Goal: Contribute content: Contribute content

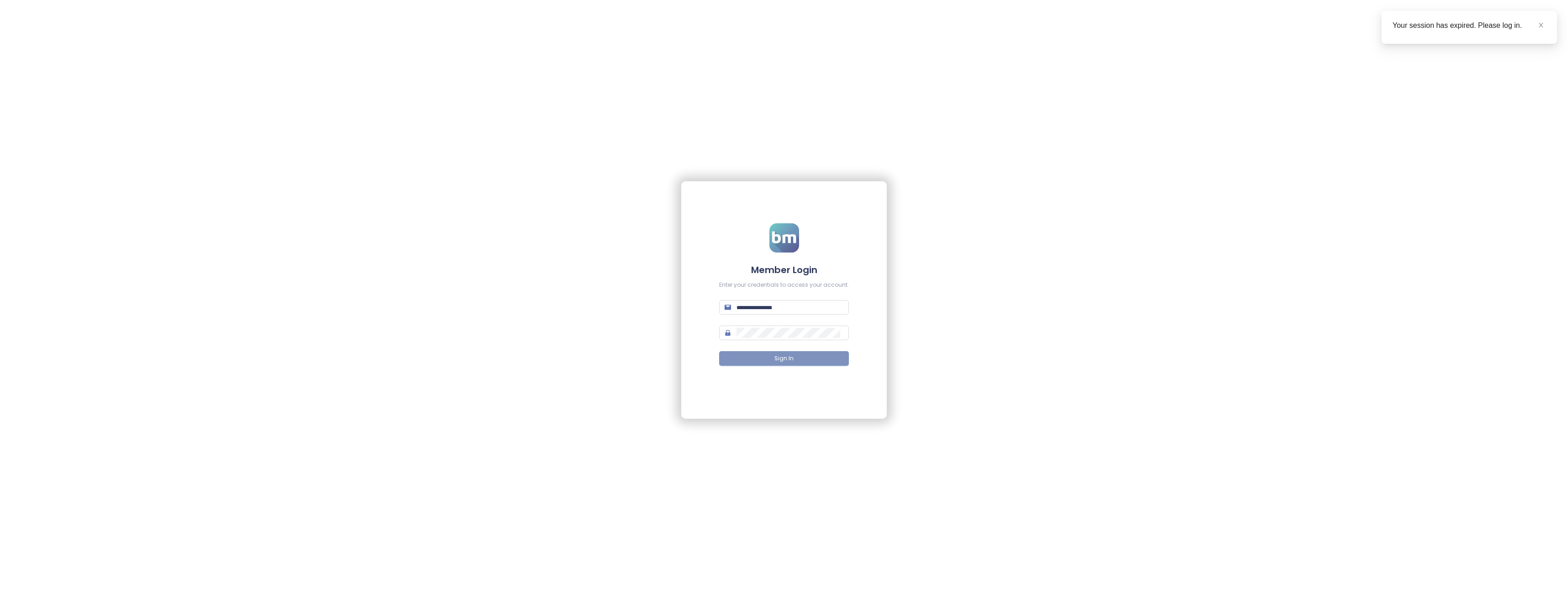
type input "**********"
click at [766, 358] on button "Sign In" at bounding box center [784, 359] width 130 height 15
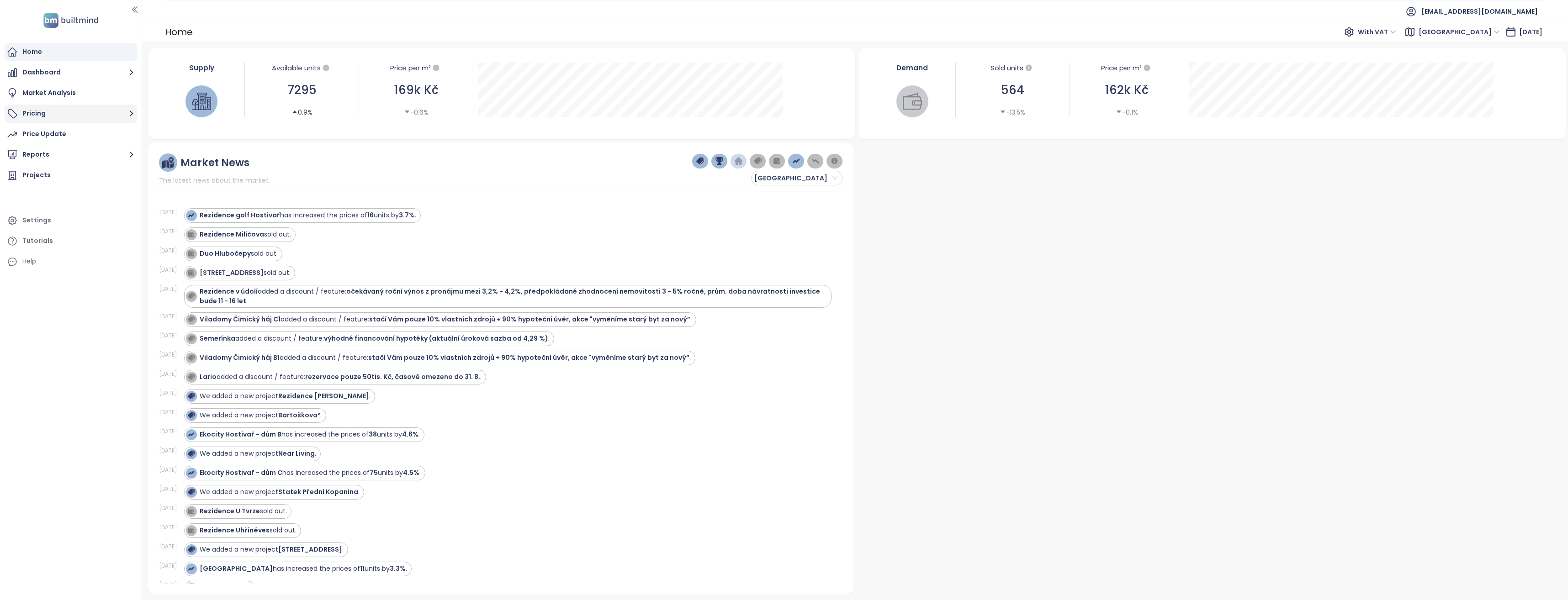
click at [49, 116] on button "Pricing" at bounding box center [71, 114] width 132 height 19
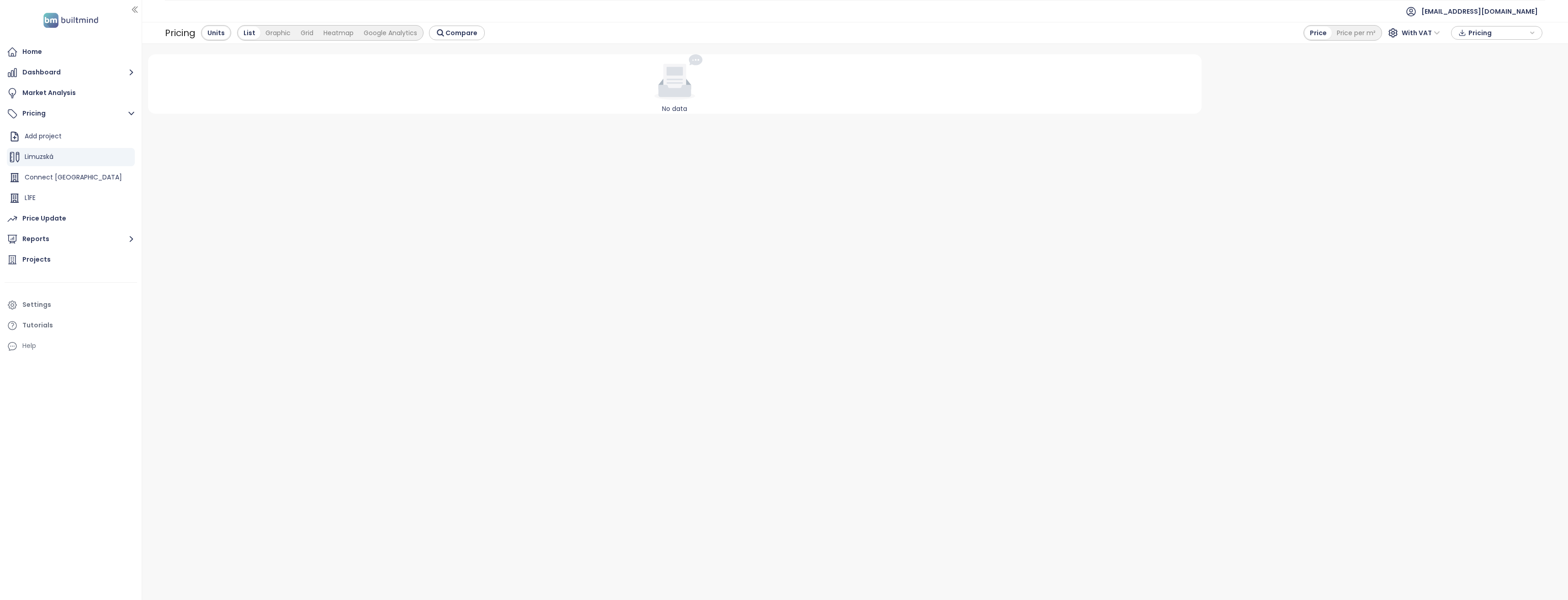
click at [1468, 32] on span "Pricing" at bounding box center [1497, 33] width 59 height 14
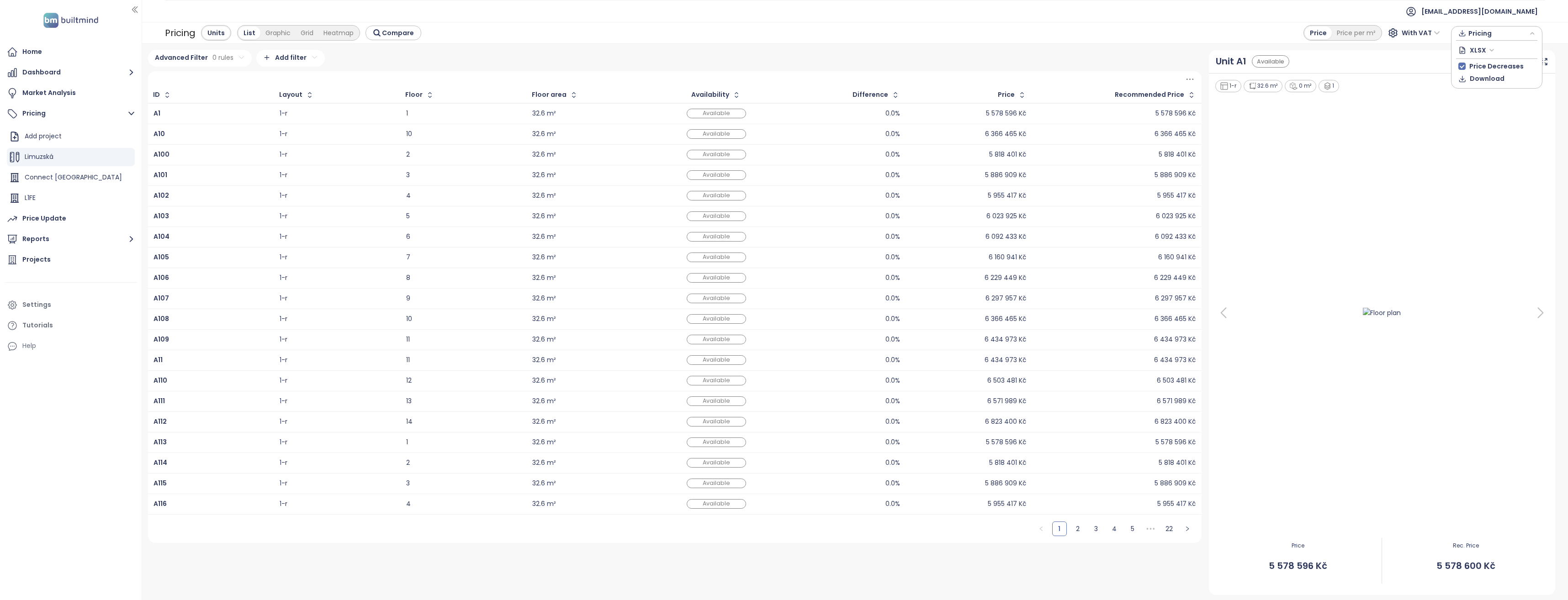
click at [1488, 49] on span "XLSX" at bounding box center [1482, 50] width 25 height 14
click at [557, 49] on div "Advanced Filter 0 rules Add filter" at bounding box center [674, 58] width 1053 height 17
click at [43, 137] on div "Add project" at bounding box center [43, 136] width 37 height 11
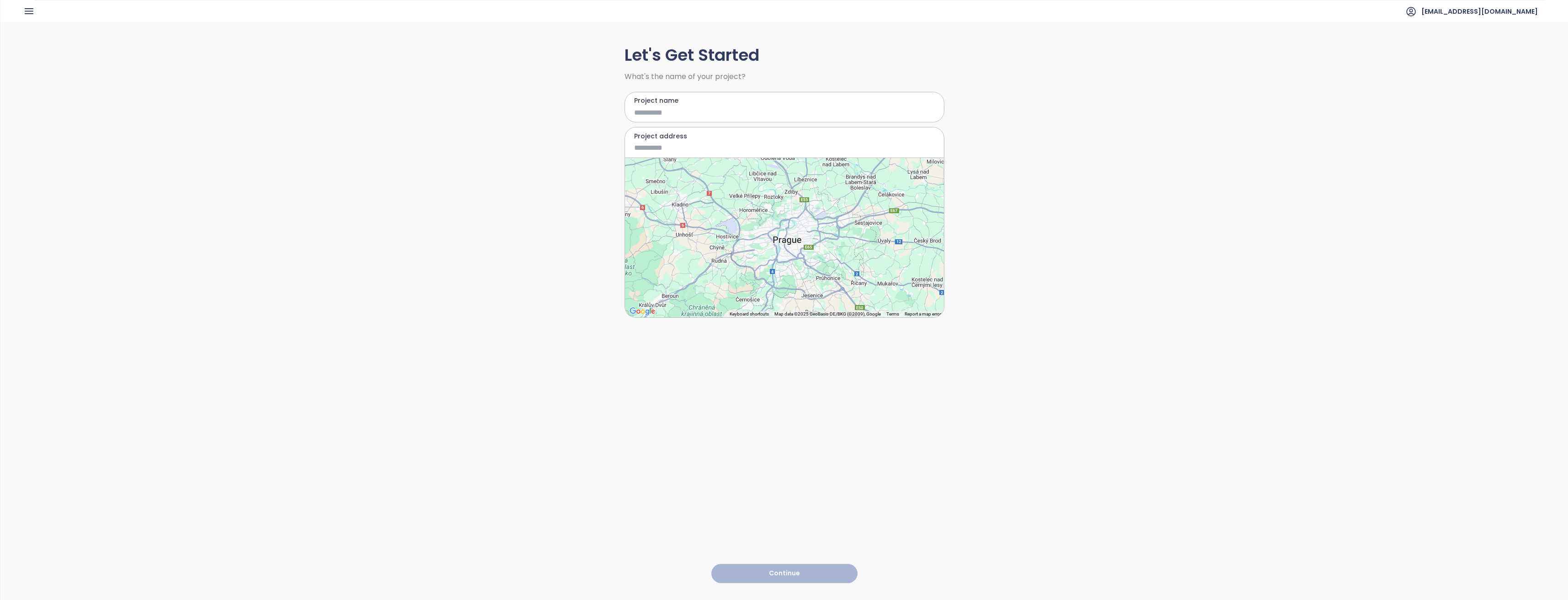
click at [682, 113] on input "Project name" at bounding box center [778, 113] width 288 height 11
type input "**********"
click at [666, 144] on input "Project address" at bounding box center [778, 148] width 288 height 11
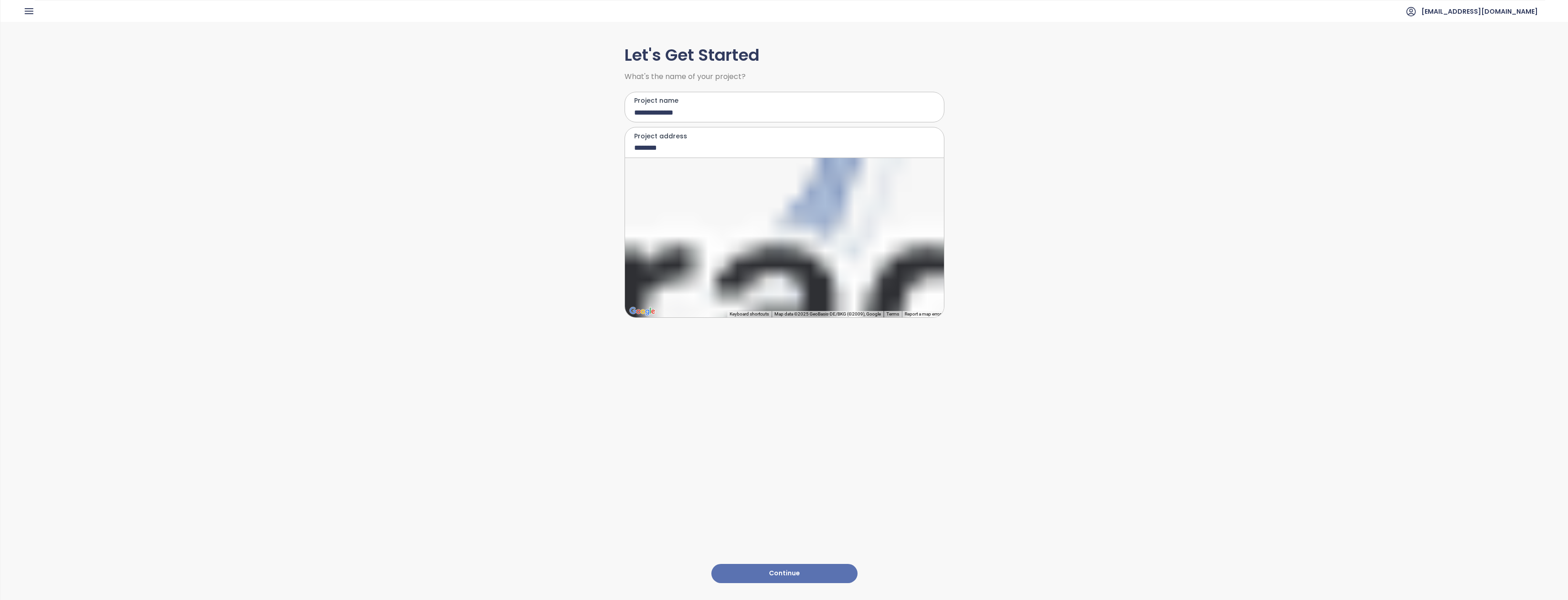
type input "**********"
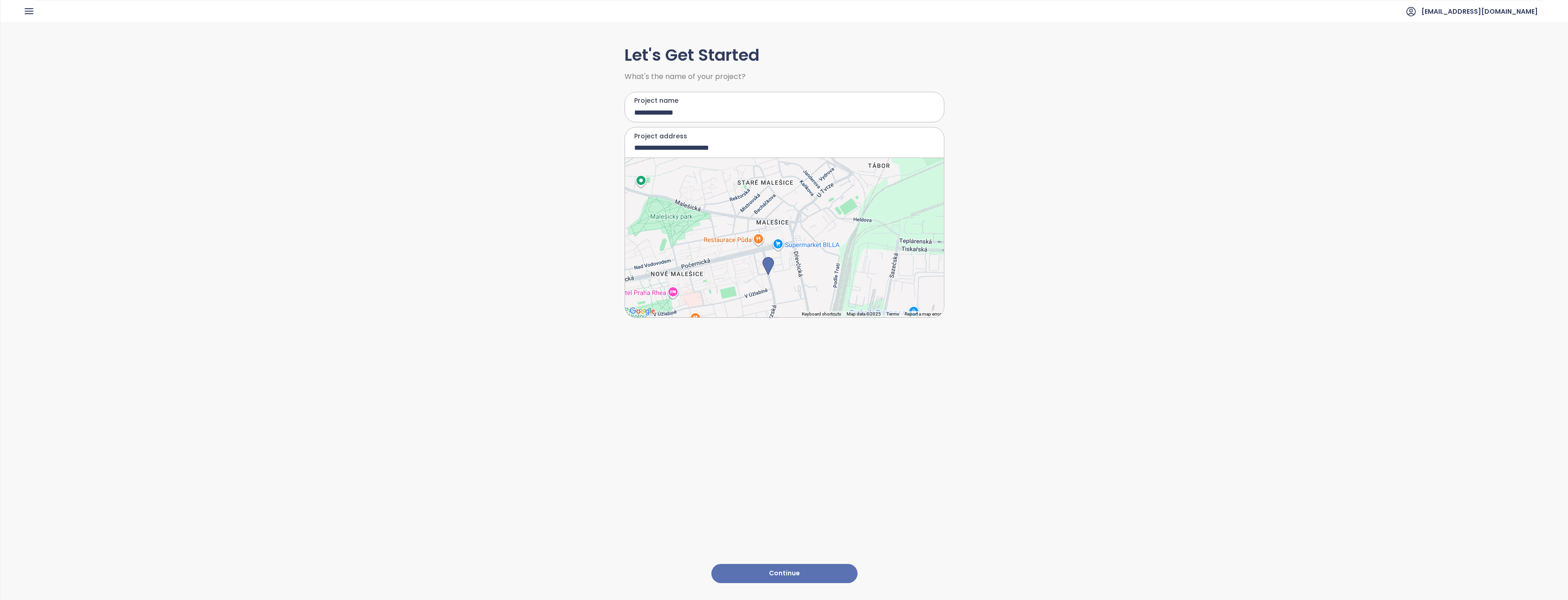
drag, startPoint x: 802, startPoint y: 239, endPoint x: 785, endPoint y: 277, distance: 41.6
click at [785, 277] on div at bounding box center [784, 238] width 319 height 160
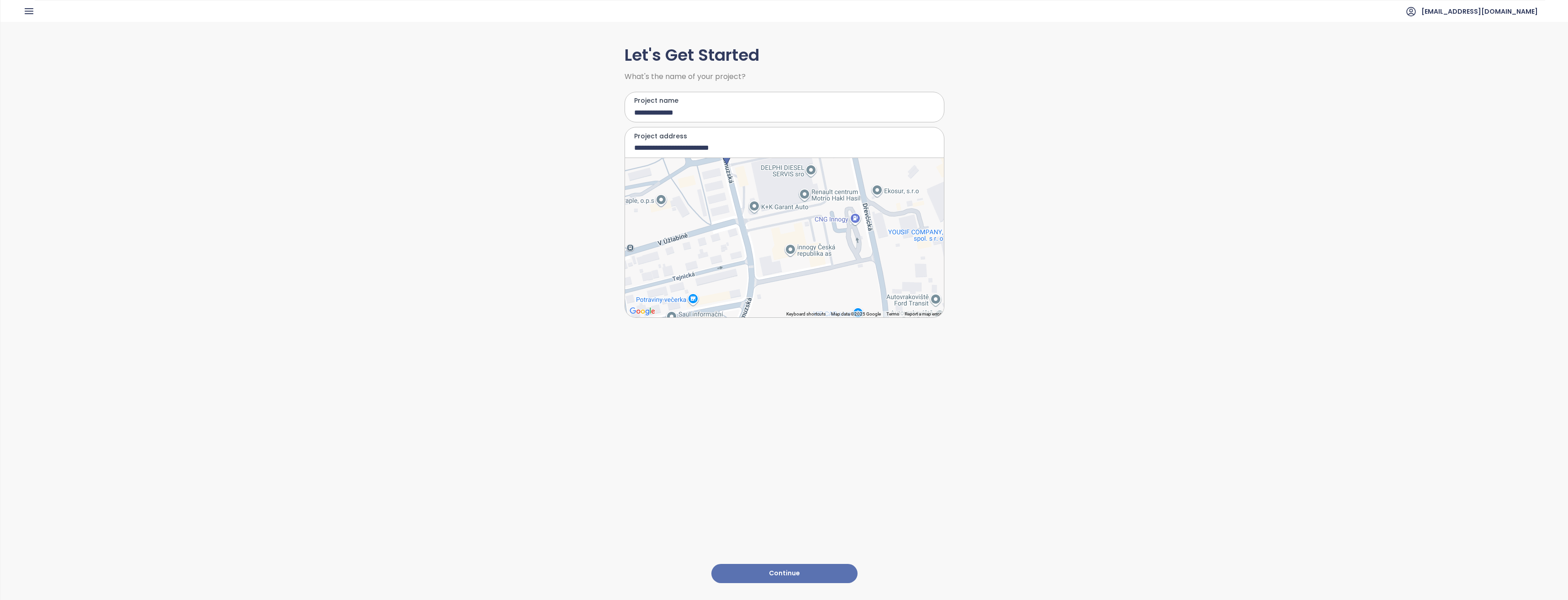
drag, startPoint x: 784, startPoint y: 254, endPoint x: 779, endPoint y: 171, distance: 83.2
click at [779, 171] on div at bounding box center [784, 238] width 319 height 160
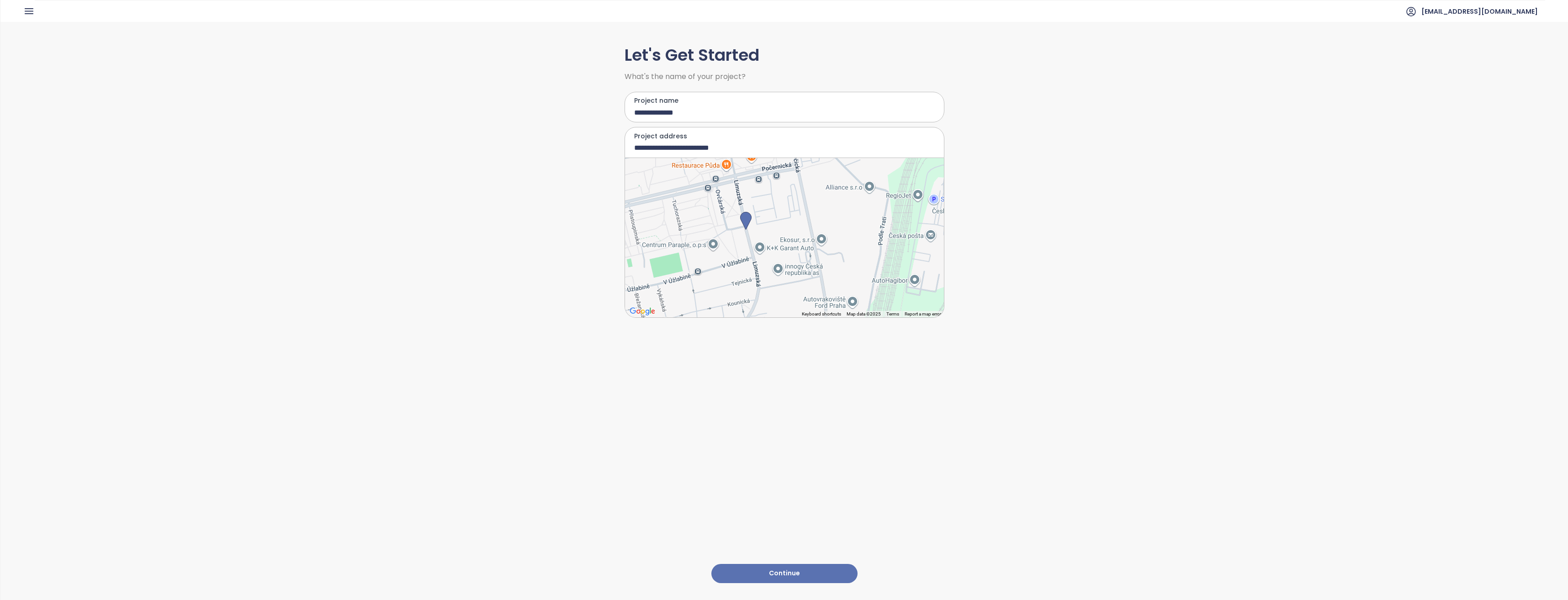
drag, startPoint x: 762, startPoint y: 260, endPoint x: 759, endPoint y: 298, distance: 38.1
click at [759, 298] on div at bounding box center [784, 238] width 319 height 160
click at [790, 569] on button "Continue" at bounding box center [784, 574] width 146 height 20
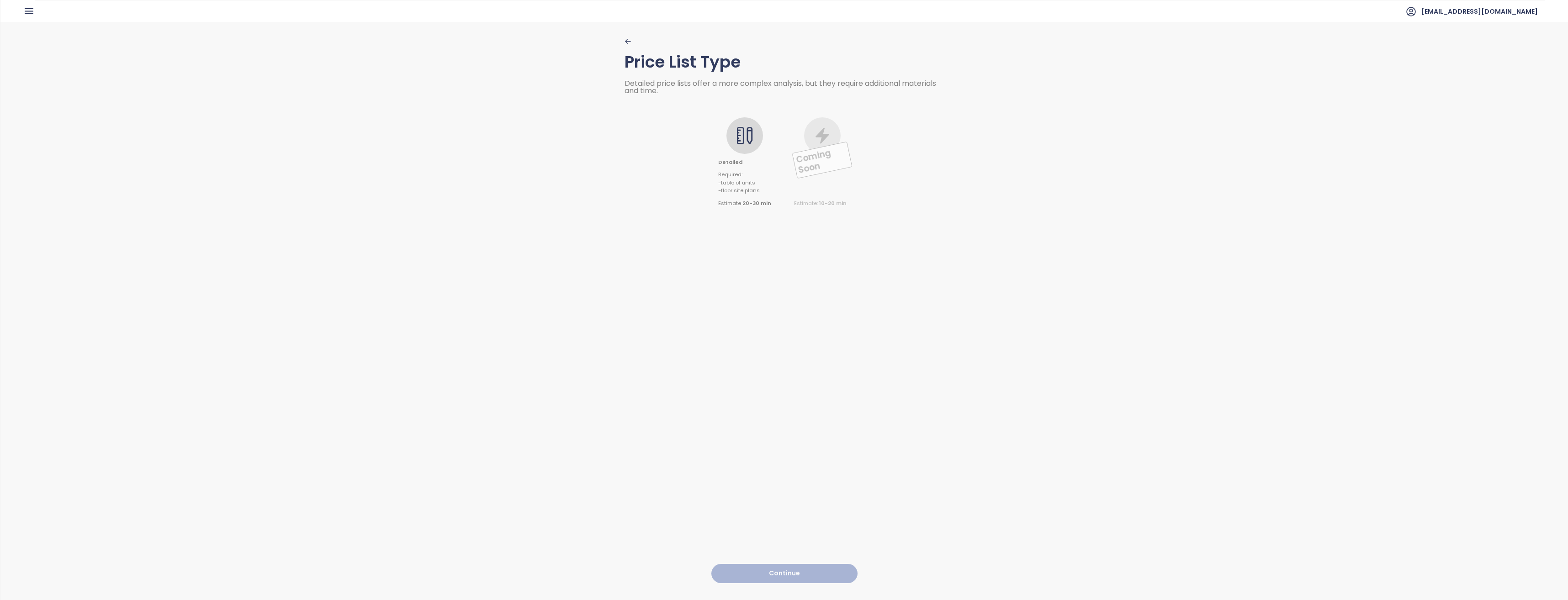
click at [738, 130] on icon at bounding box center [740, 135] width 7 height 17
click at [782, 564] on button "Continue" at bounding box center [784, 574] width 146 height 20
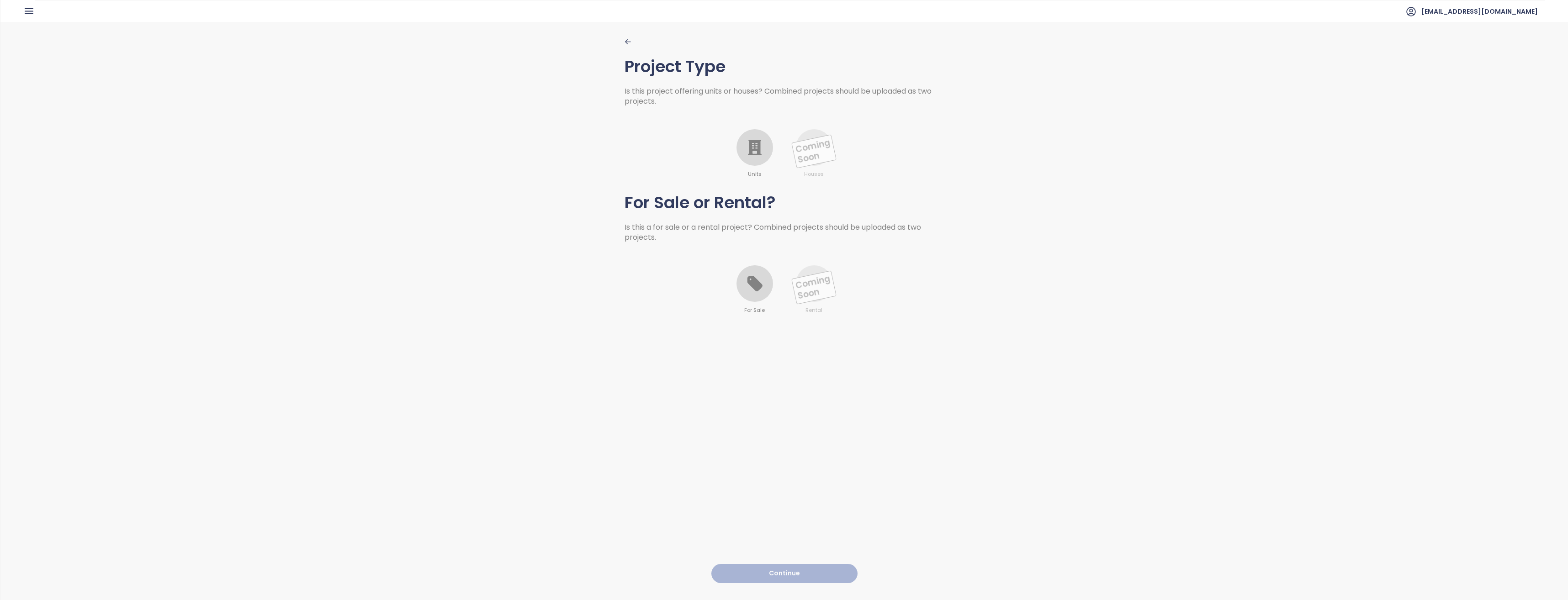
click at [757, 139] on icon at bounding box center [755, 148] width 19 height 19
click at [757, 291] on icon at bounding box center [755, 284] width 19 height 19
click at [796, 569] on button "Continue" at bounding box center [784, 574] width 146 height 20
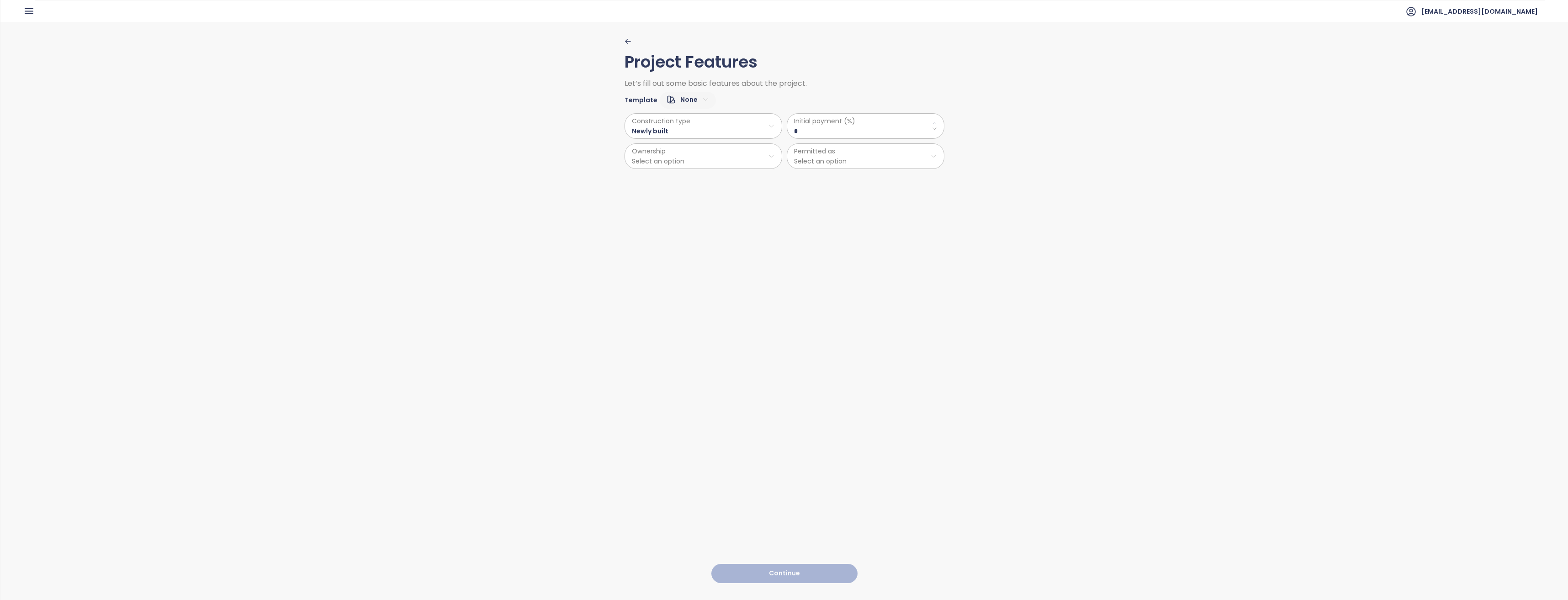
click at [672, 127] on html "Home Dashboard Market Analysis Pricing Price Update Reports Projects Settings T…" at bounding box center [784, 300] width 1568 height 600
click at [672, 129] on html "Home Dashboard Market Analysis Pricing Price Update Reports Projects Settings T…" at bounding box center [784, 300] width 1568 height 600
drag, startPoint x: 792, startPoint y: 129, endPoint x: 773, endPoint y: 131, distance: 19.1
click at [773, 131] on div "Construction type Newly built Ownership Select an option Initial payment (%) * …" at bounding box center [784, 139] width 320 height 60
type \(\%\) "**"
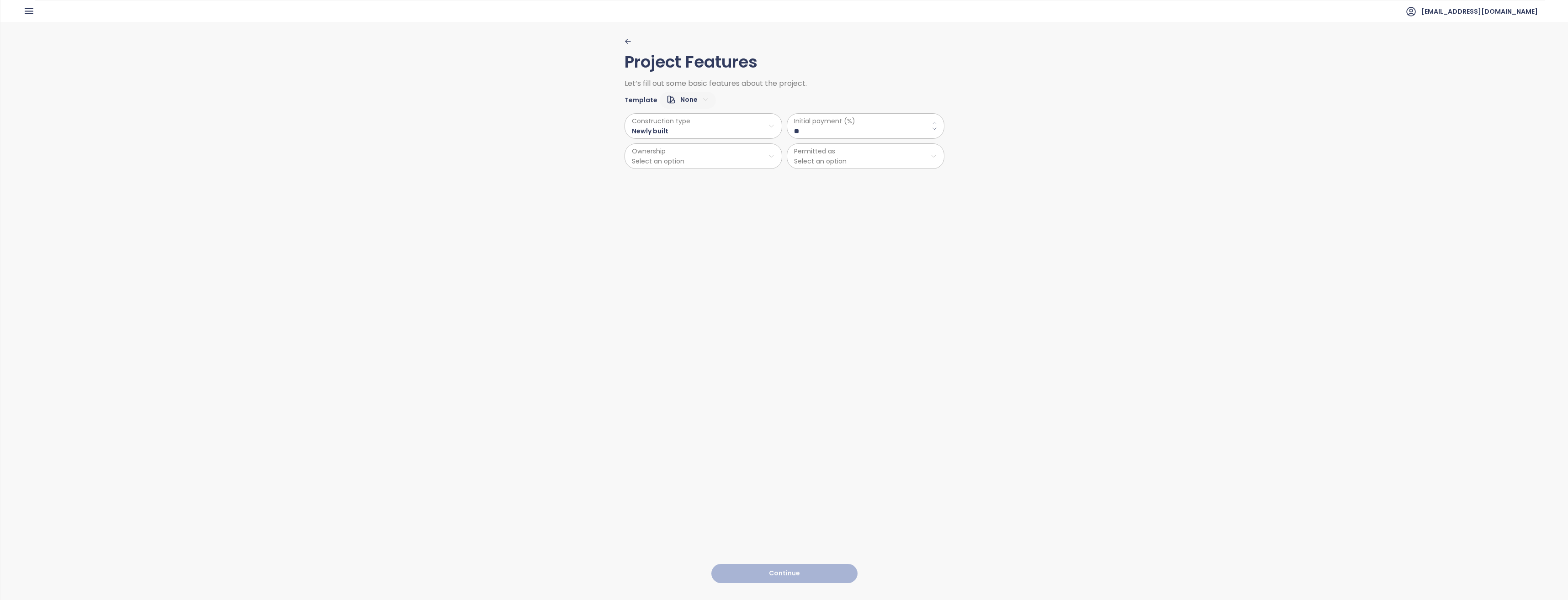
click at [786, 197] on div "Project Features Let’s fill out some basic features about the project. Template…" at bounding box center [784, 310] width 320 height 577
click at [679, 161] on html "Home Dashboard Market Analysis Pricing Price Update Reports Projects Settings T…" at bounding box center [784, 300] width 1568 height 600
click at [662, 181] on span "Private" at bounding box center [700, 179] width 152 height 13
click at [843, 158] on html "Home Dashboard Market Analysis Pricing Price Update Reports Projects Settings T…" at bounding box center [784, 300] width 1568 height 600
click at [830, 179] on span "Residential" at bounding box center [862, 179] width 152 height 13
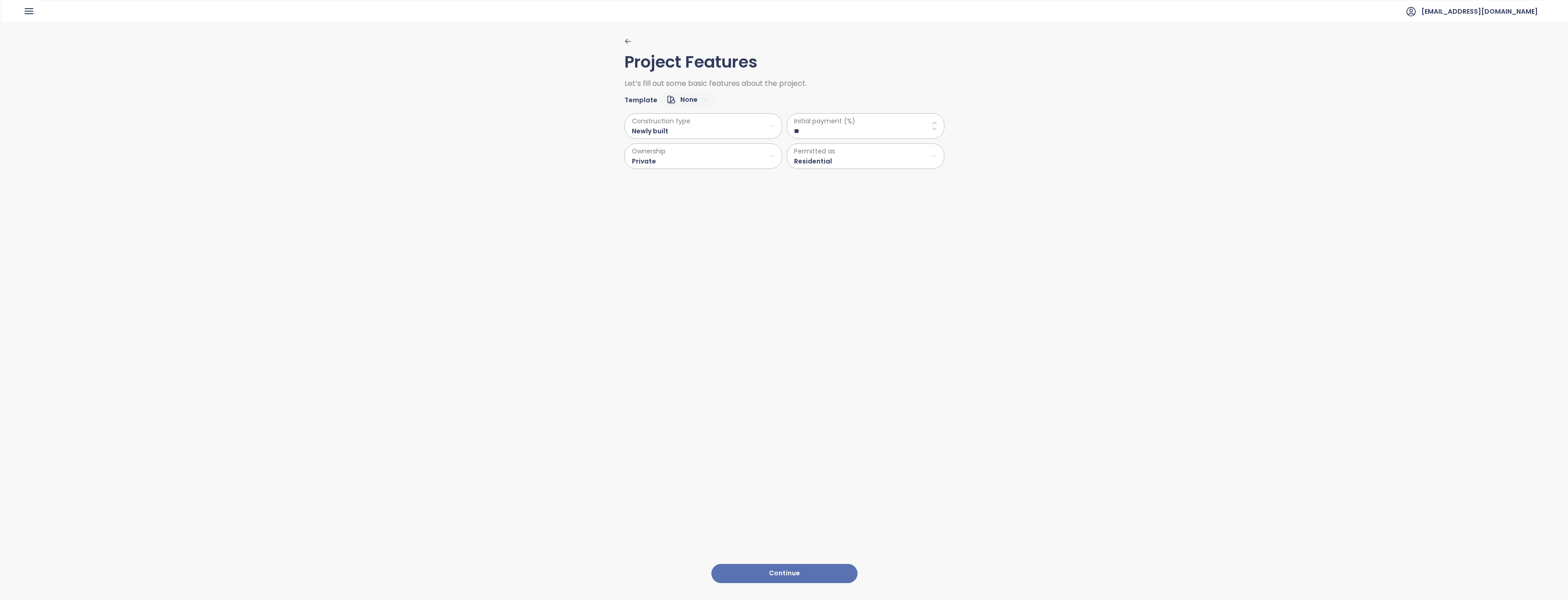
click at [779, 567] on button "Continue" at bounding box center [784, 574] width 146 height 20
click at [687, 101] on html "Home Dashboard Market Analysis Pricing Price Update Reports Projects Settings T…" at bounding box center [784, 300] width 1568 height 600
click at [693, 100] on html "Home Dashboard Market Analysis Pricing Price Update Reports Projects Settings T…" at bounding box center [784, 300] width 1568 height 600
click at [673, 132] on html "Home Dashboard Market Analysis Pricing Price Update Reports Projects Settings T…" at bounding box center [784, 300] width 1568 height 600
click at [691, 176] on span "Vinyl" at bounding box center [701, 175] width 43 height 13
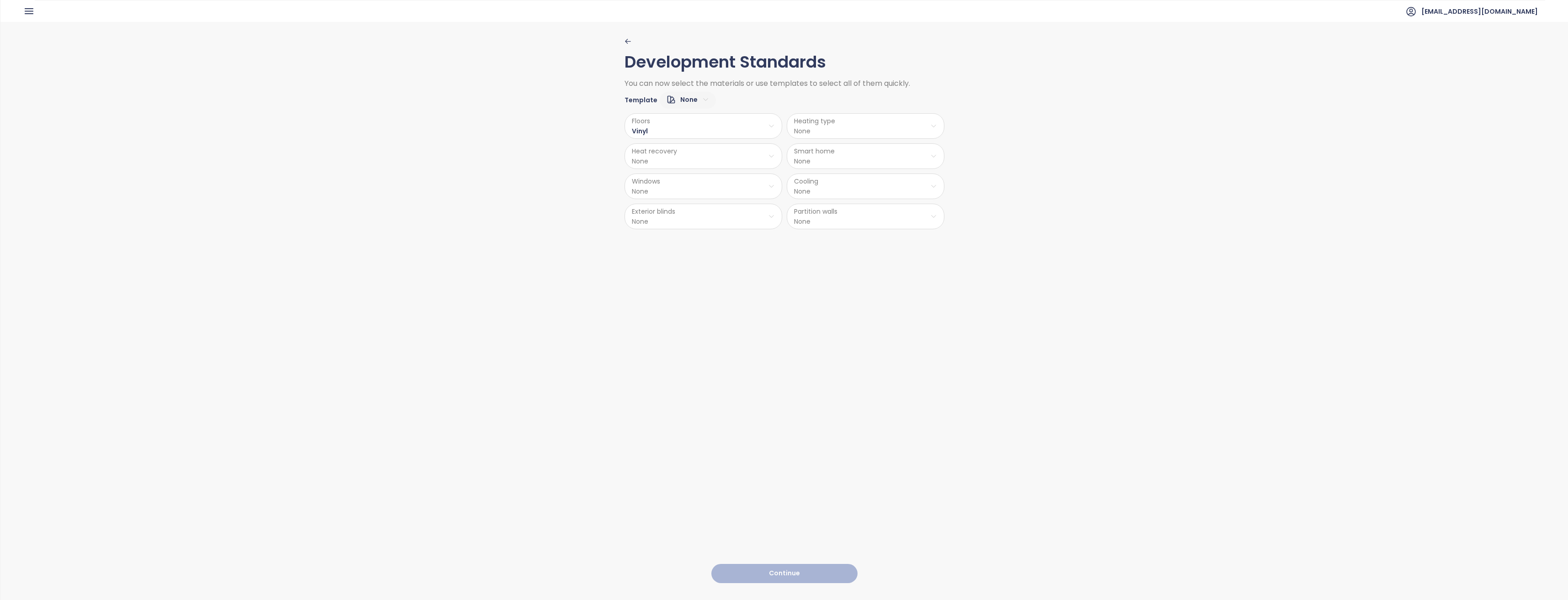
click at [690, 156] on html "Home Dashboard Market Analysis Pricing Price Update Reports Projects Settings T…" at bounding box center [784, 300] width 1568 height 600
click at [682, 160] on html "Home Dashboard Market Analysis Pricing Price Update Reports Projects Settings T…" at bounding box center [784, 300] width 1568 height 600
click at [680, 158] on html "Home Dashboard Market Analysis Pricing Price Update Reports Projects Settings T…" at bounding box center [784, 300] width 1568 height 600
click at [696, 191] on span "No" at bounding box center [700, 192] width 23 height 13
click at [685, 189] on html "Home Dashboard Market Analysis Pricing Price Update Reports Projects Settings T…" at bounding box center [784, 300] width 1568 height 600
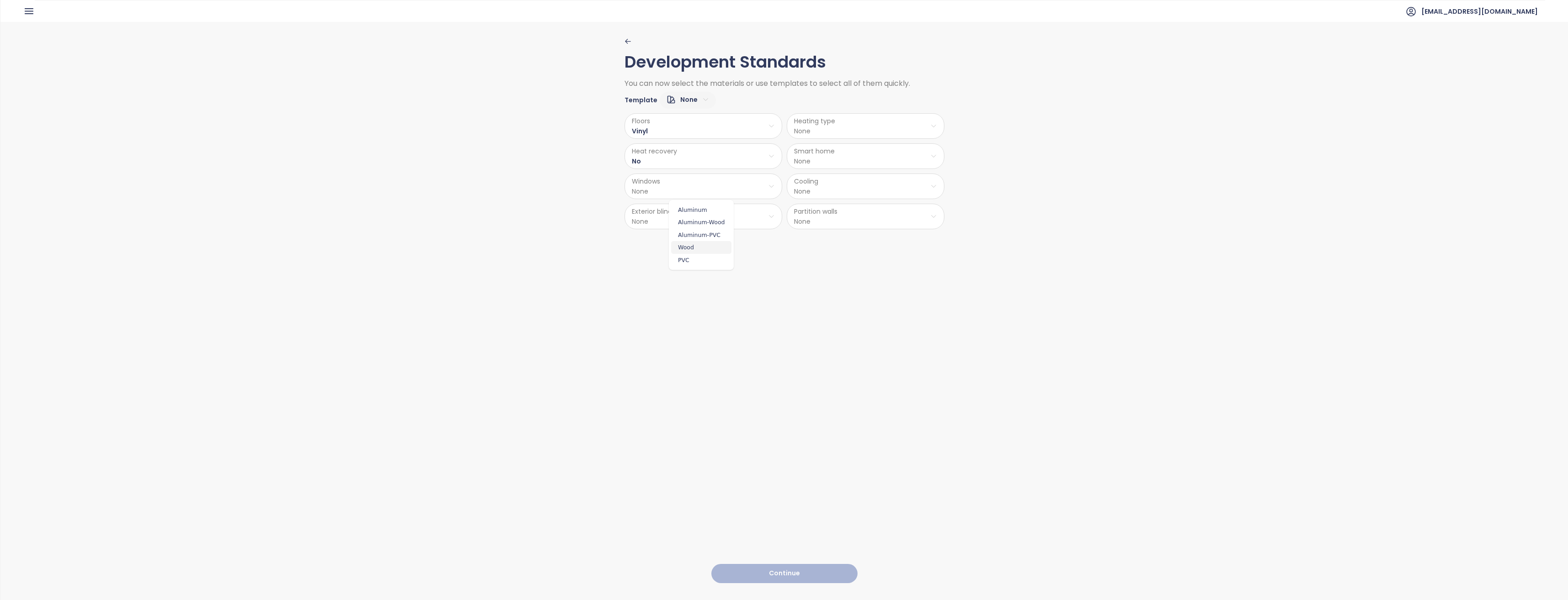
click at [688, 249] on span "Wood" at bounding box center [701, 247] width 60 height 13
click at [685, 219] on html "Home Dashboard Market Analysis Pricing Price Update Reports Projects Settings T…" at bounding box center [784, 300] width 1568 height 600
click at [685, 240] on span "Yes" at bounding box center [701, 240] width 46 height 13
click at [829, 130] on html "Home Dashboard Market Analysis Pricing Price Update Reports Projects Settings T…" at bounding box center [784, 300] width 1568 height 600
click at [858, 163] on span "Ceiling Heating" at bounding box center [865, 162] width 68 height 13
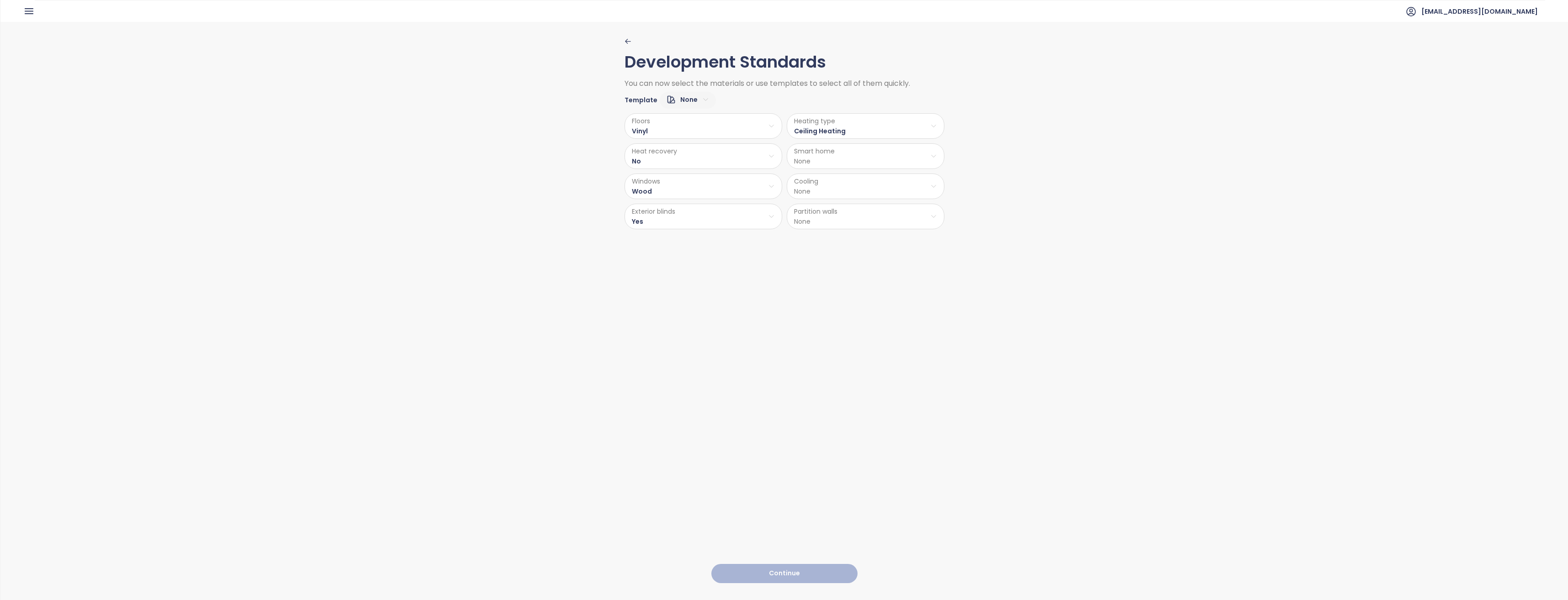
click at [826, 159] on html "Home Dashboard Market Analysis Pricing Price Update Reports Projects Settings T…" at bounding box center [784, 300] width 1568 height 600
click at [860, 190] on span "No" at bounding box center [862, 192] width 23 height 13
click at [830, 189] on html "Home Dashboard Market Analysis Pricing Price Update Reports Projects Settings T…" at bounding box center [784, 300] width 1568 height 600
click at [866, 235] on span "Ceiling Cooling" at bounding box center [864, 235] width 57 height 13
click at [824, 220] on html "Home Dashboard Market Analysis Pricing Price Update Reports Projects Settings T…" at bounding box center [784, 300] width 1568 height 600
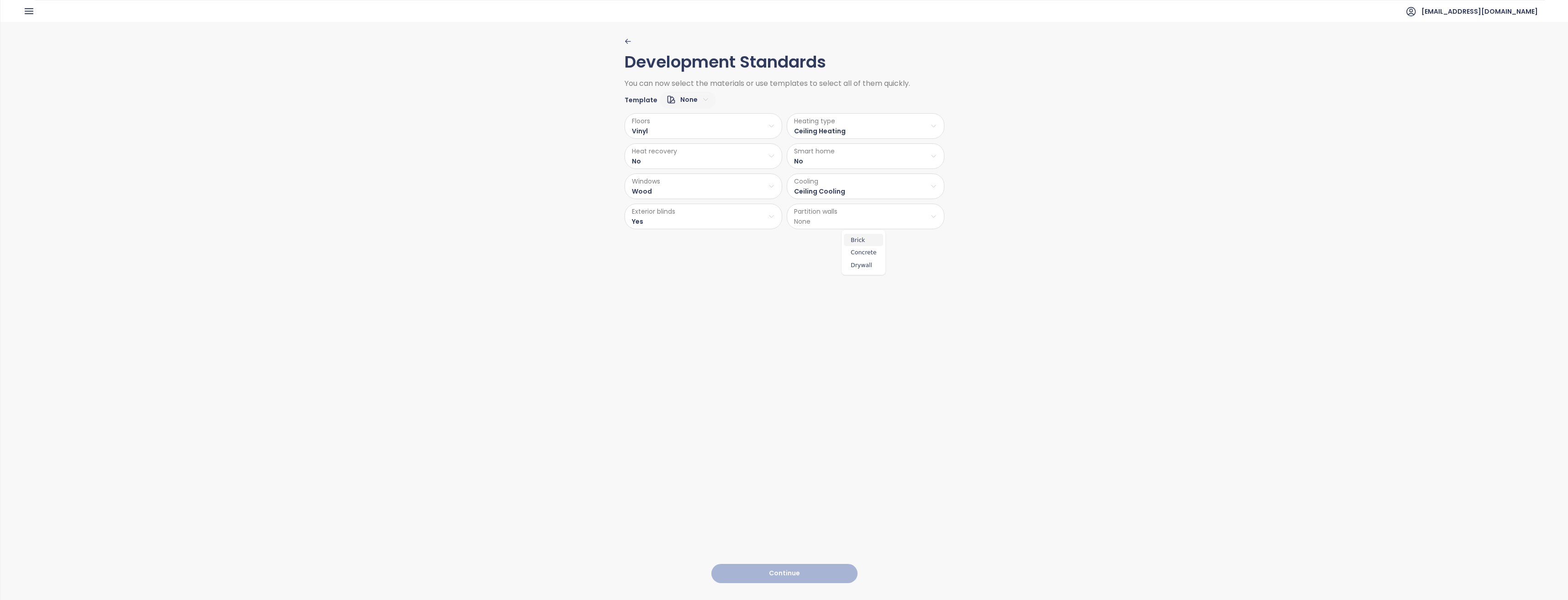
click at [871, 242] on span "Brick" at bounding box center [863, 240] width 40 height 13
click at [812, 565] on button "Continue" at bounding box center [784, 574] width 146 height 20
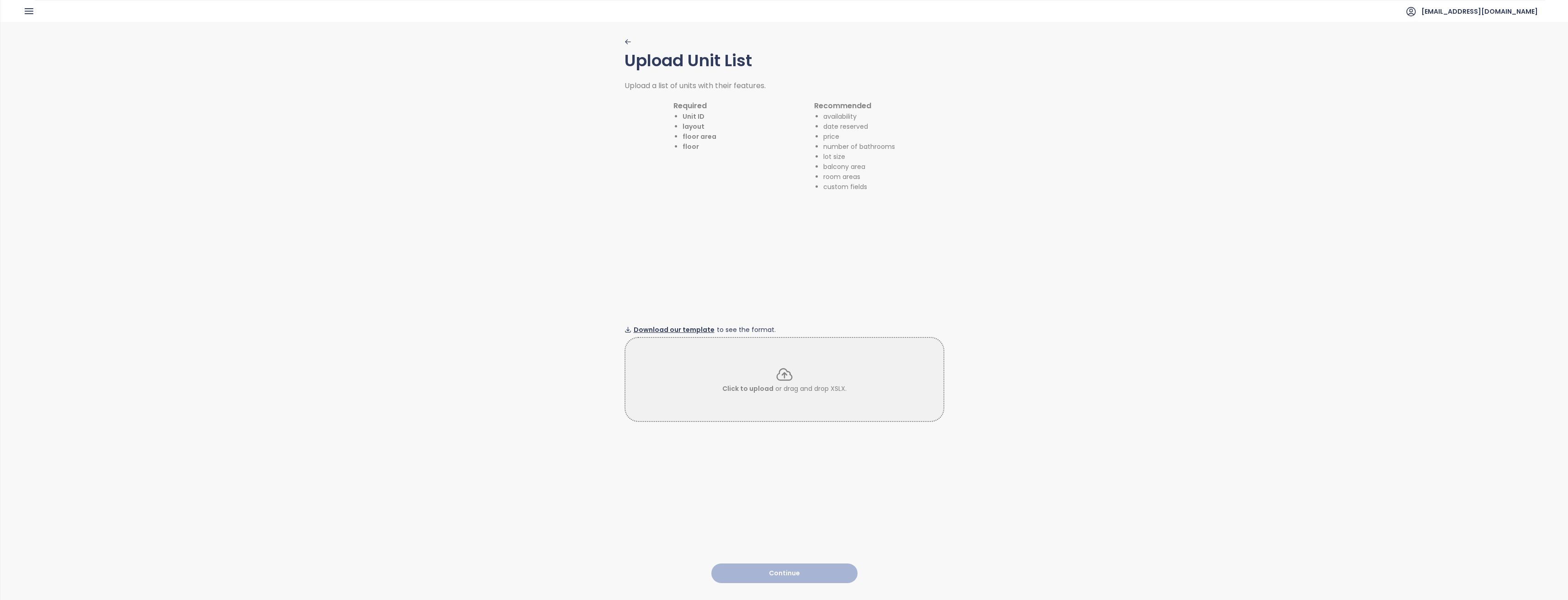
click at [694, 327] on span "Download our template" at bounding box center [674, 330] width 81 height 10
